Goal: Information Seeking & Learning: Learn about a topic

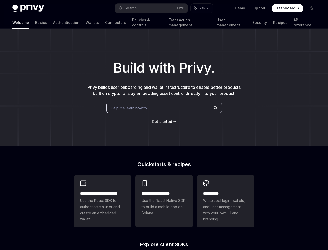
scroll to position [158, 0]
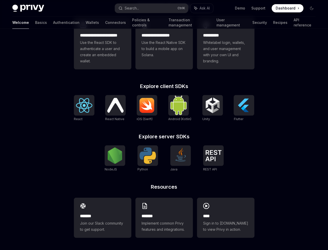
click at [270, 165] on div "**********" at bounding box center [164, 60] width 328 height 379
click at [212, 161] on img at bounding box center [213, 155] width 16 height 11
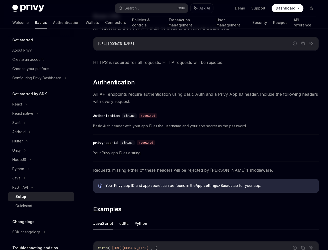
scroll to position [42, 0]
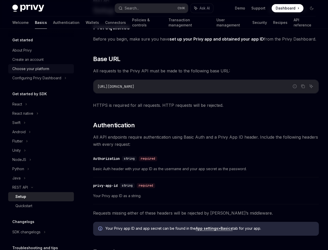
click at [40, 67] on div "Choose your platform" at bounding box center [30, 69] width 37 height 6
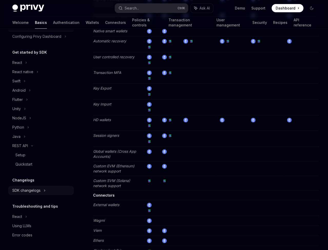
scroll to position [770, 0]
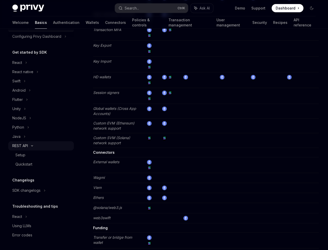
click at [26, 144] on div "REST API" at bounding box center [20, 146] width 16 height 6
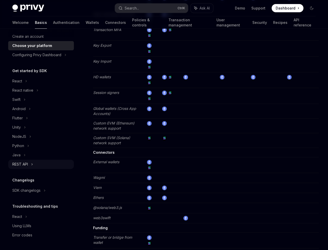
scroll to position [23, 0]
click at [28, 162] on div "REST API" at bounding box center [20, 164] width 16 height 6
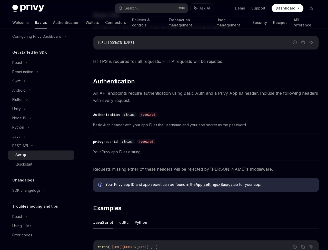
scroll to position [256, 0]
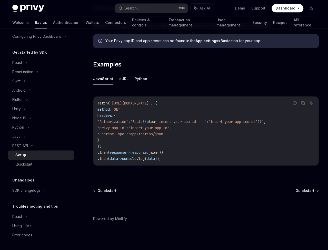
click at [0, 0] on link "Authentication" at bounding box center [0, 0] width 0 height 0
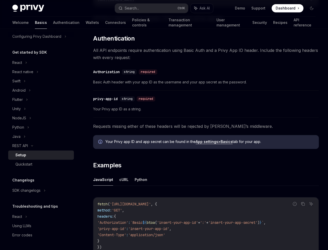
scroll to position [256, 0]
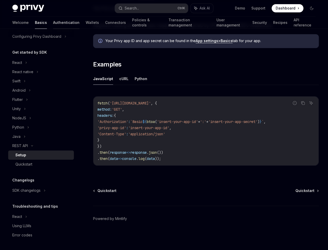
click at [53, 20] on link "Authentication" at bounding box center [66, 22] width 26 height 12
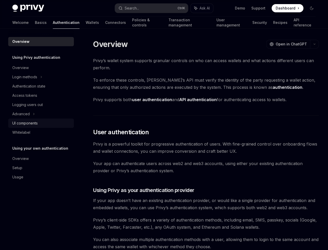
click at [11, 122] on link "UI components" at bounding box center [41, 123] width 66 height 9
type textarea "*"
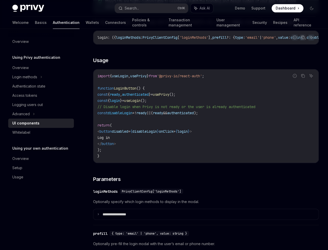
scroll to position [249, 0]
